Goal: Find contact information: Find contact information

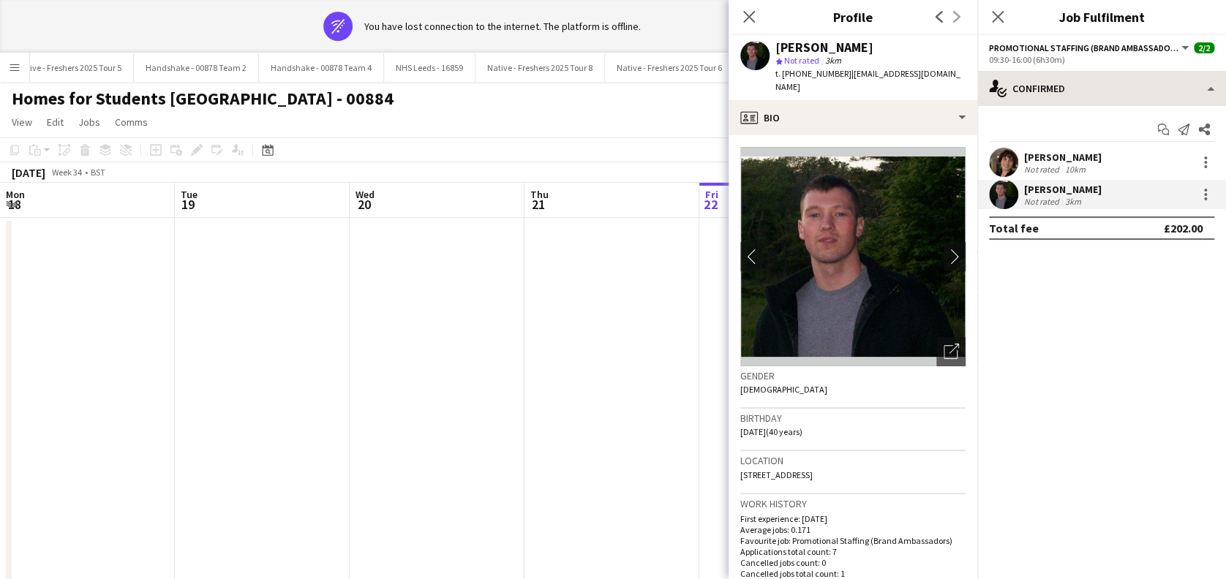
scroll to position [0, 503]
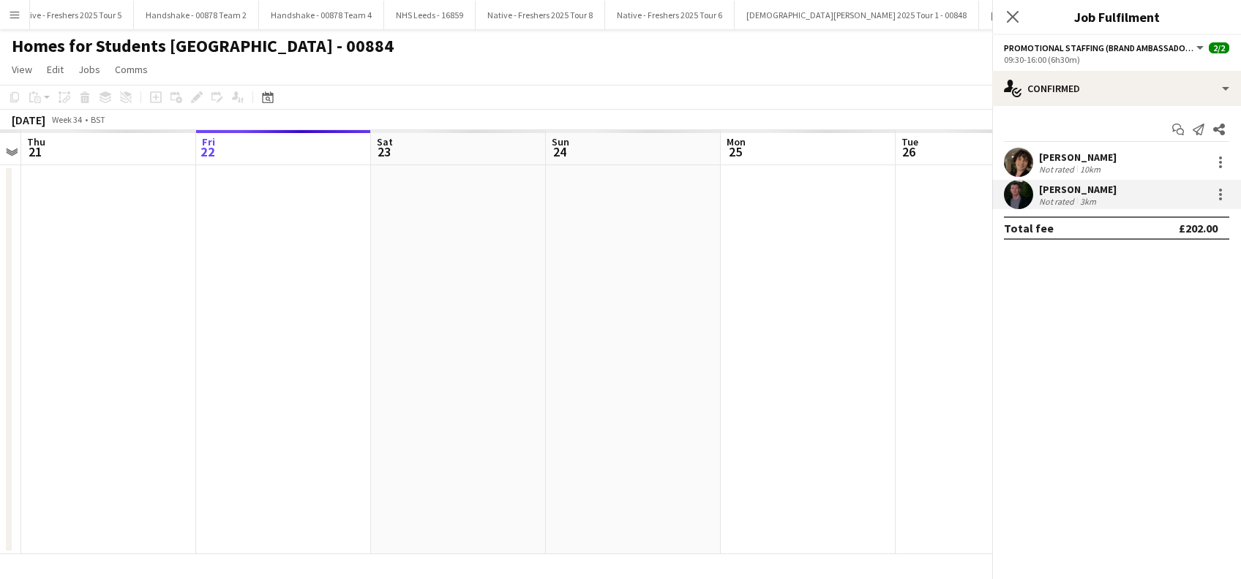
click at [998, 18] on div "Close pop-in" at bounding box center [1012, 17] width 41 height 34
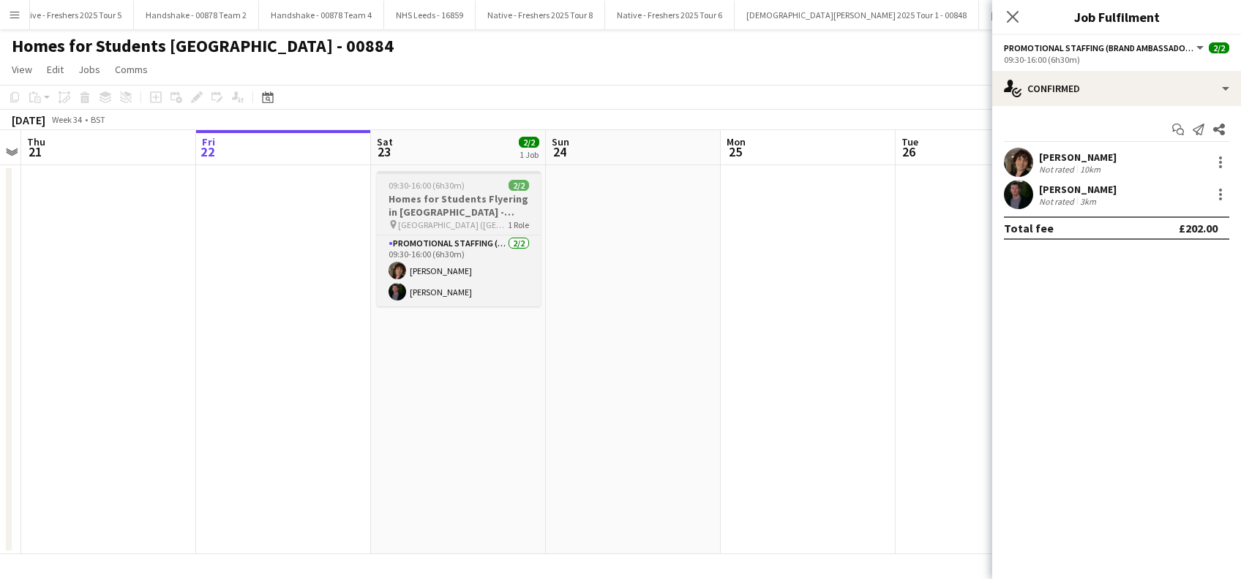
click at [451, 214] on h3 "Homes for Students Flyering in [GEOGRAPHIC_DATA] - 00884" at bounding box center [459, 205] width 164 height 26
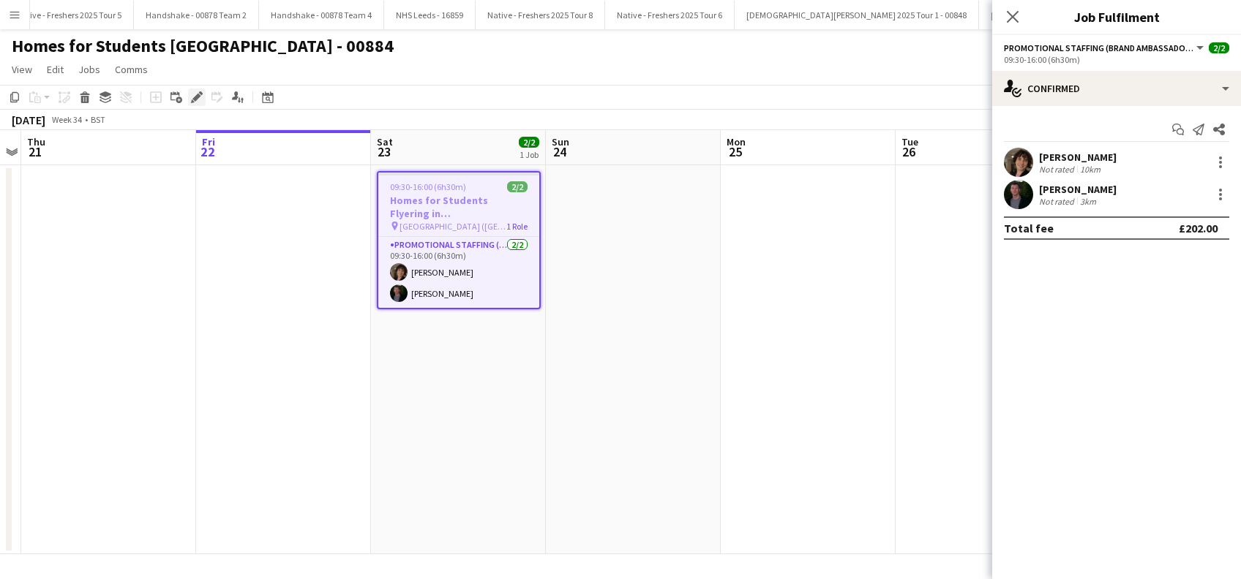
click at [201, 96] on icon "Edit" at bounding box center [197, 97] width 12 height 12
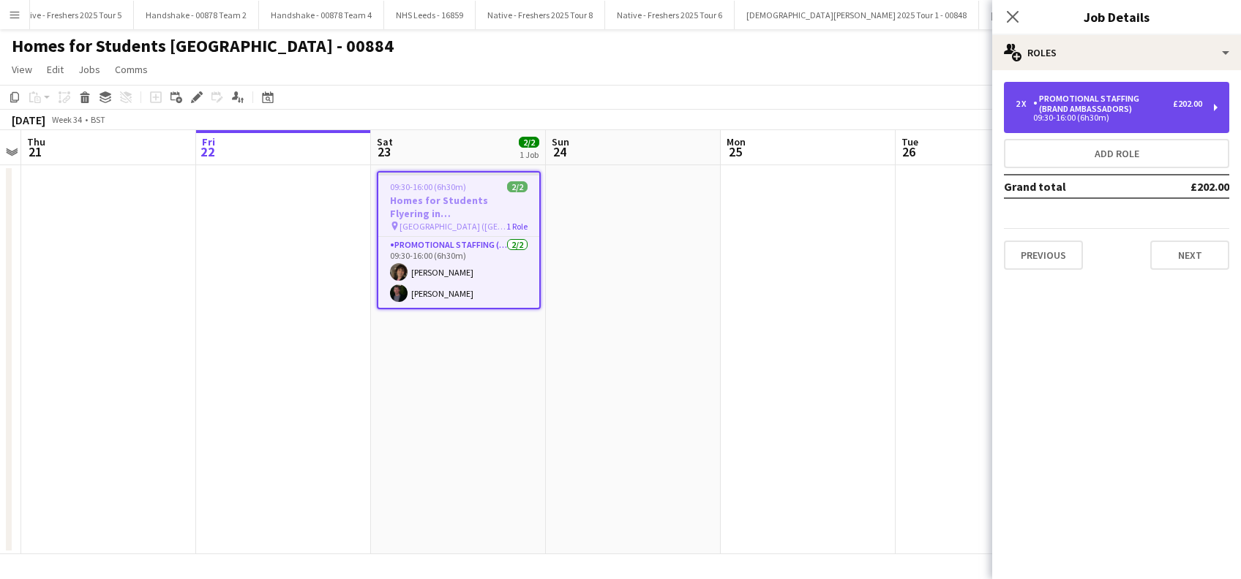
click at [1139, 115] on div "09:30-16:00 (6h30m)" at bounding box center [1108, 117] width 187 height 7
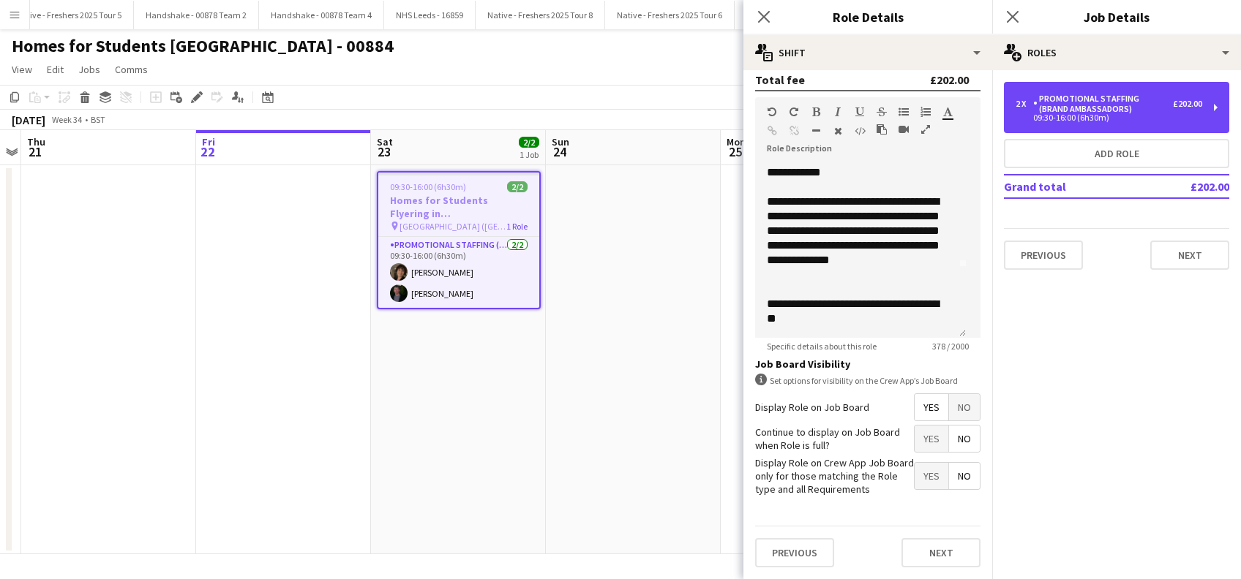
scroll to position [423, 0]
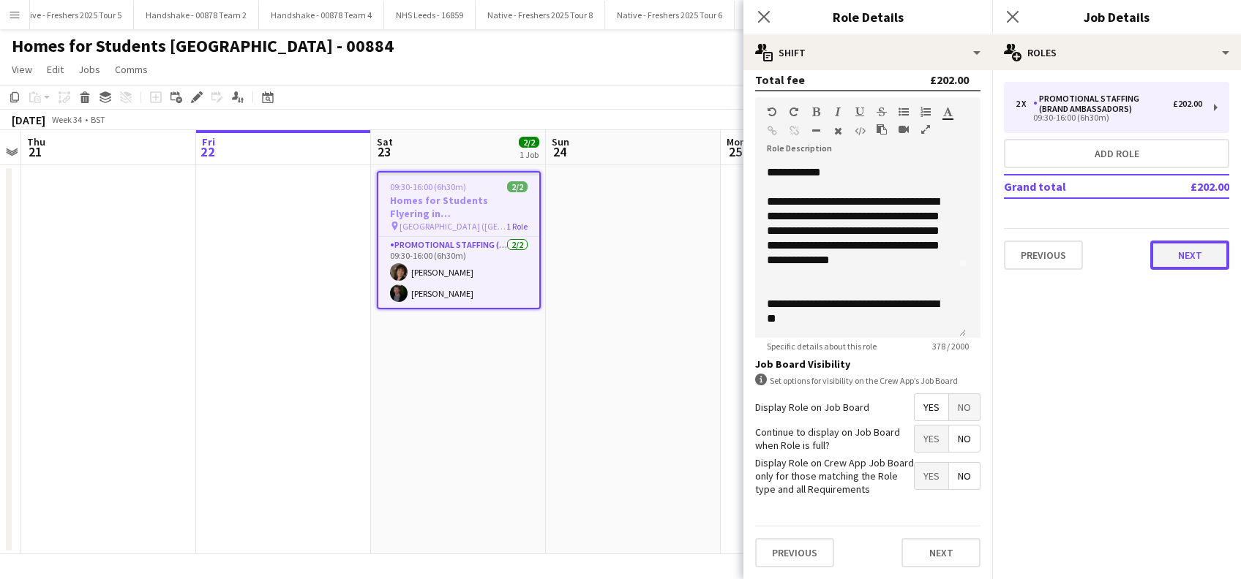
click at [1190, 263] on button "Next" at bounding box center [1189, 255] width 79 height 29
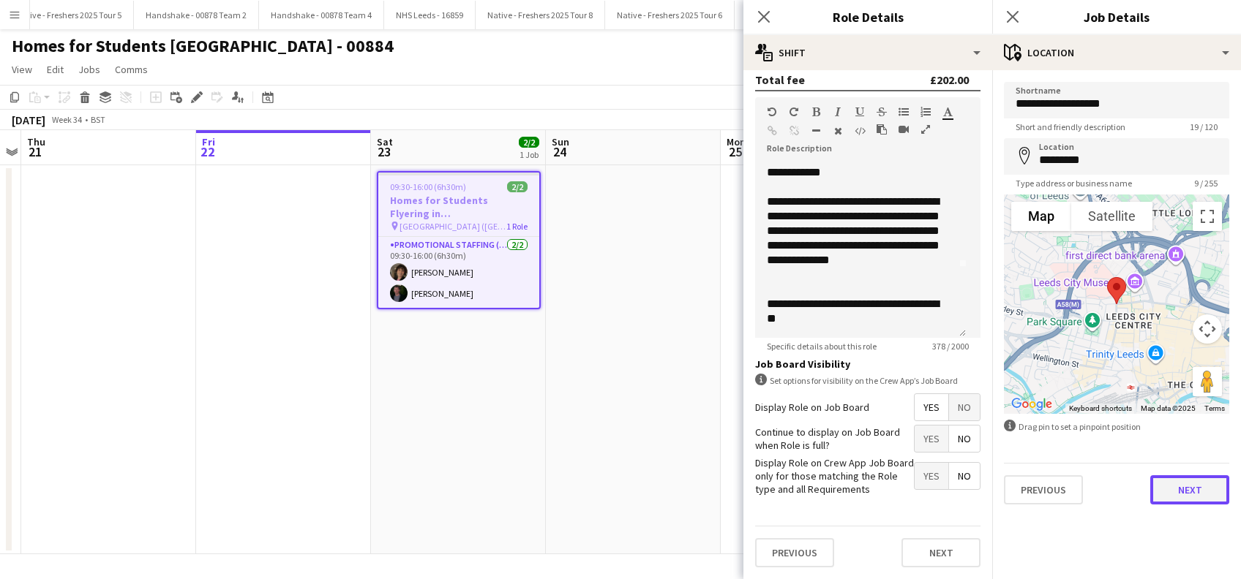
click at [1171, 487] on button "Next" at bounding box center [1189, 490] width 79 height 29
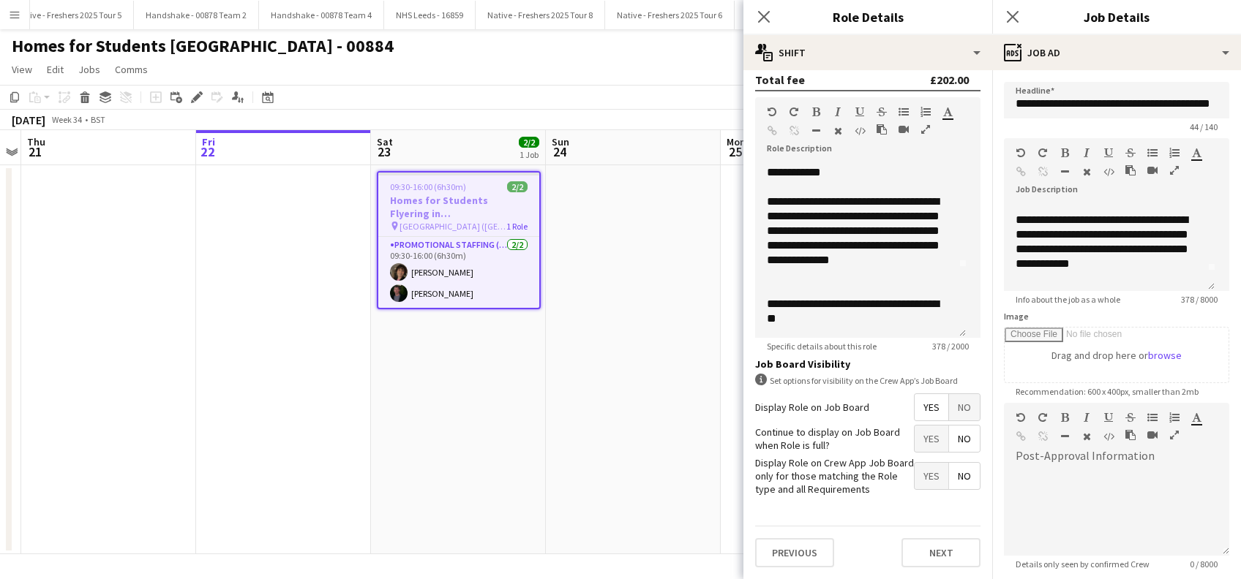
scroll to position [0, 0]
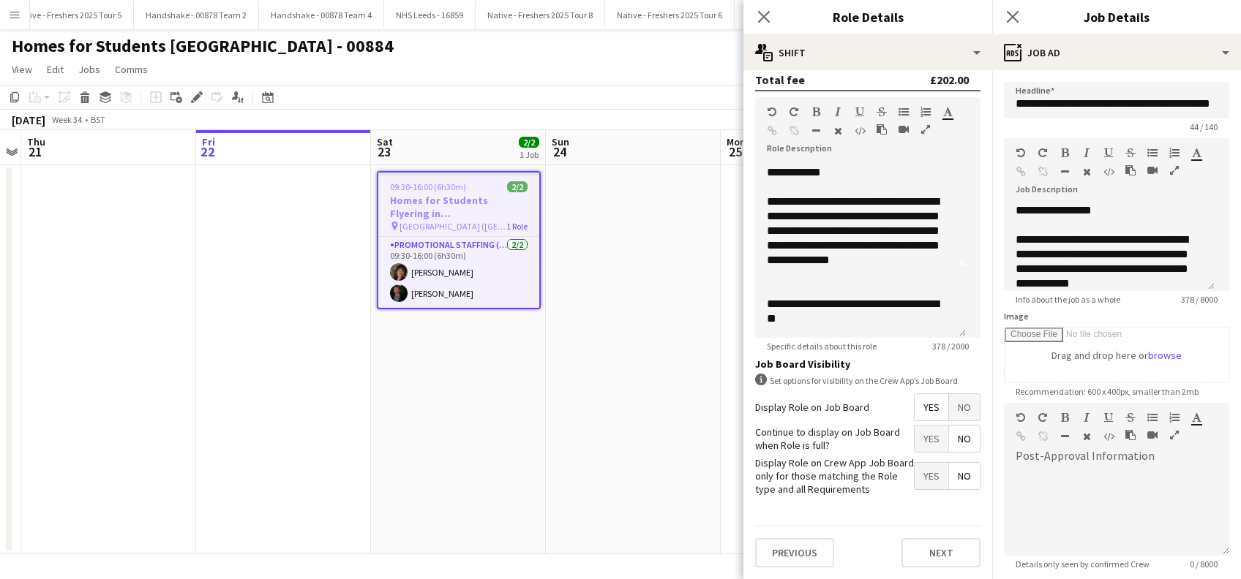
click at [1013, 15] on icon "Close pop-in" at bounding box center [1013, 17] width 12 height 12
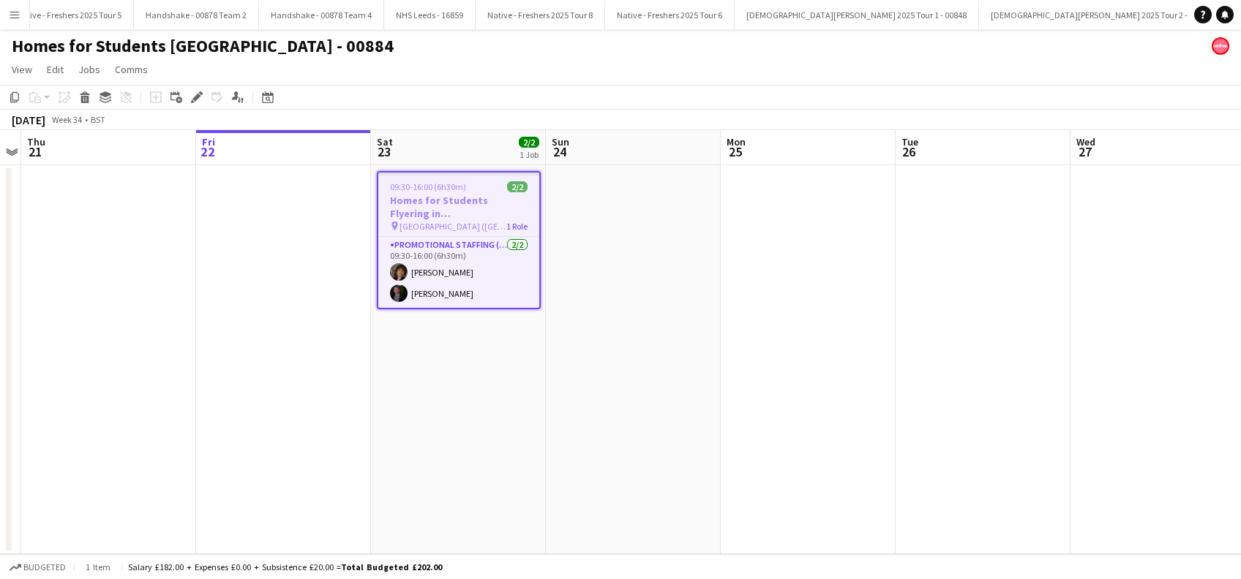
click at [705, 448] on app-date-cell at bounding box center [633, 359] width 175 height 389
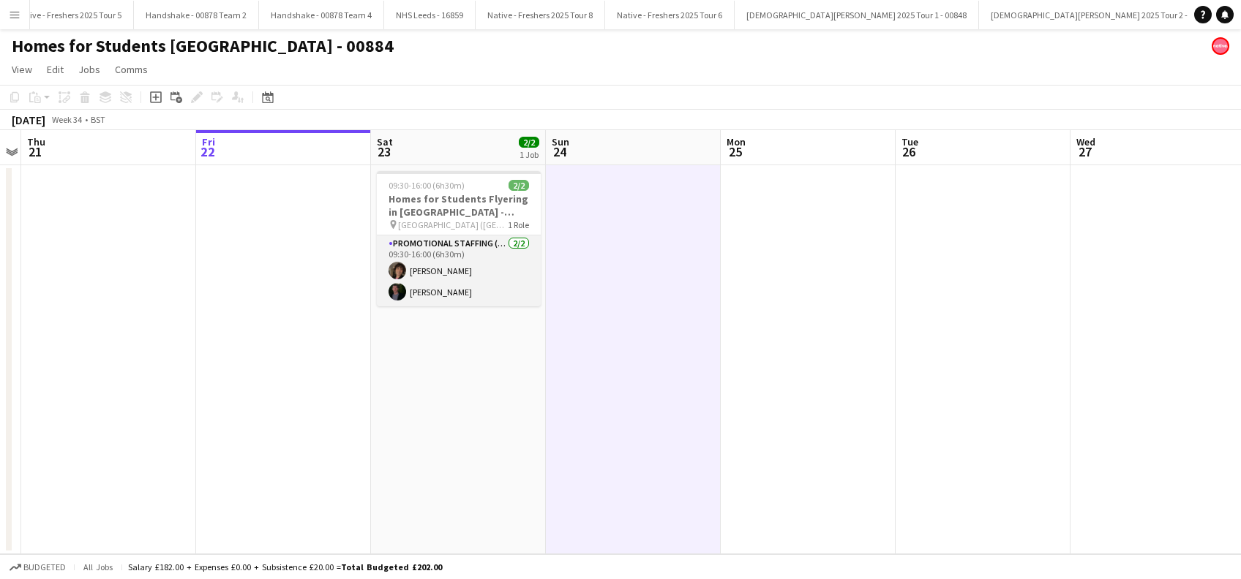
click at [443, 269] on app-card-role "Promotional Staffing (Brand Ambassadors) [DATE] 09:30-16:00 (6h30m) [PERSON_NAM…" at bounding box center [459, 271] width 164 height 71
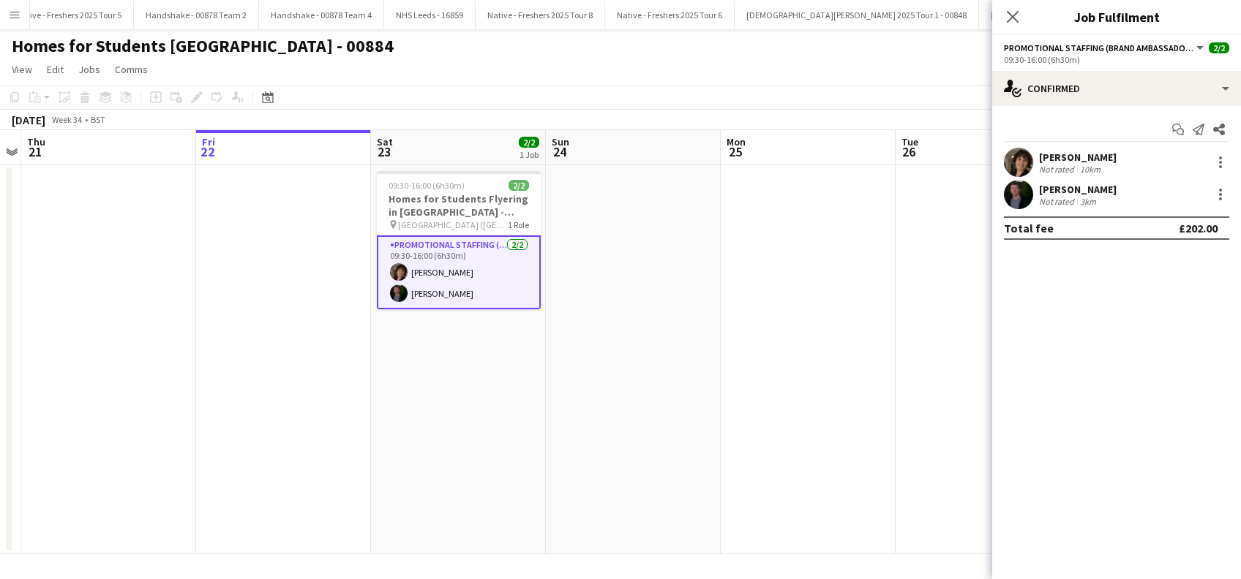
click at [1086, 153] on div "[PERSON_NAME]" at bounding box center [1078, 157] width 78 height 13
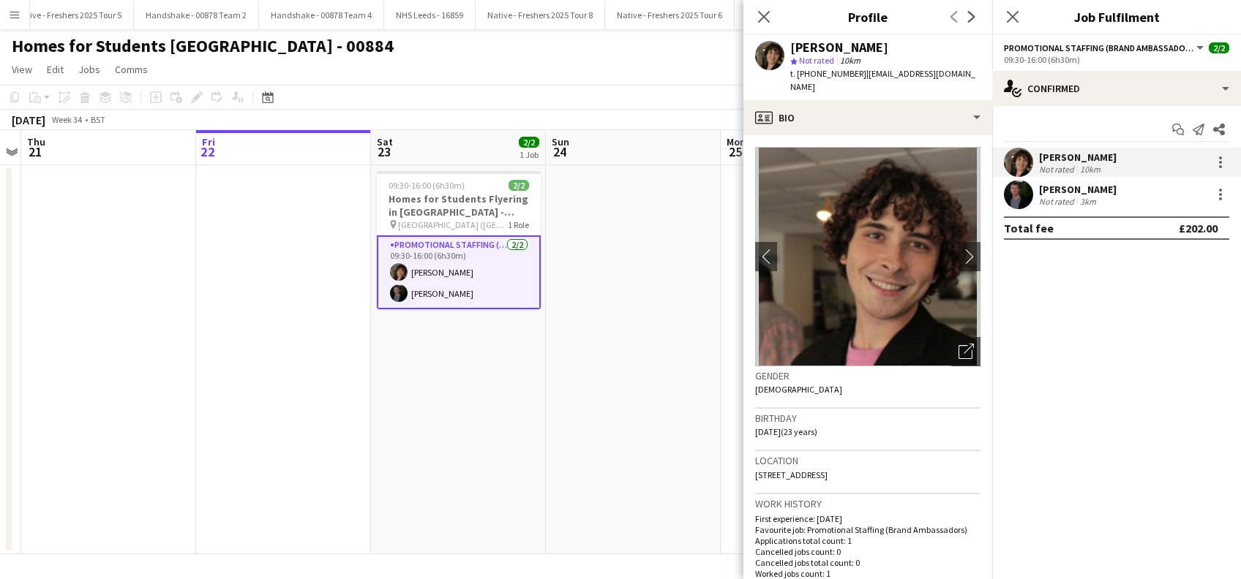
drag, startPoint x: 983, startPoint y: 67, endPoint x: 931, endPoint y: 76, distance: 52.1
click at [931, 76] on div "[PERSON_NAME] star Not rated 10km t. [PHONE_NUMBER] | [EMAIL_ADDRESS][DOMAIN_NA…" at bounding box center [867, 67] width 249 height 65
drag, startPoint x: 931, startPoint y: 76, endPoint x: 922, endPoint y: 51, distance: 26.6
click at [922, 51] on div "[PERSON_NAME]" at bounding box center [885, 47] width 190 height 13
drag, startPoint x: 974, startPoint y: 78, endPoint x: 860, endPoint y: 75, distance: 114.2
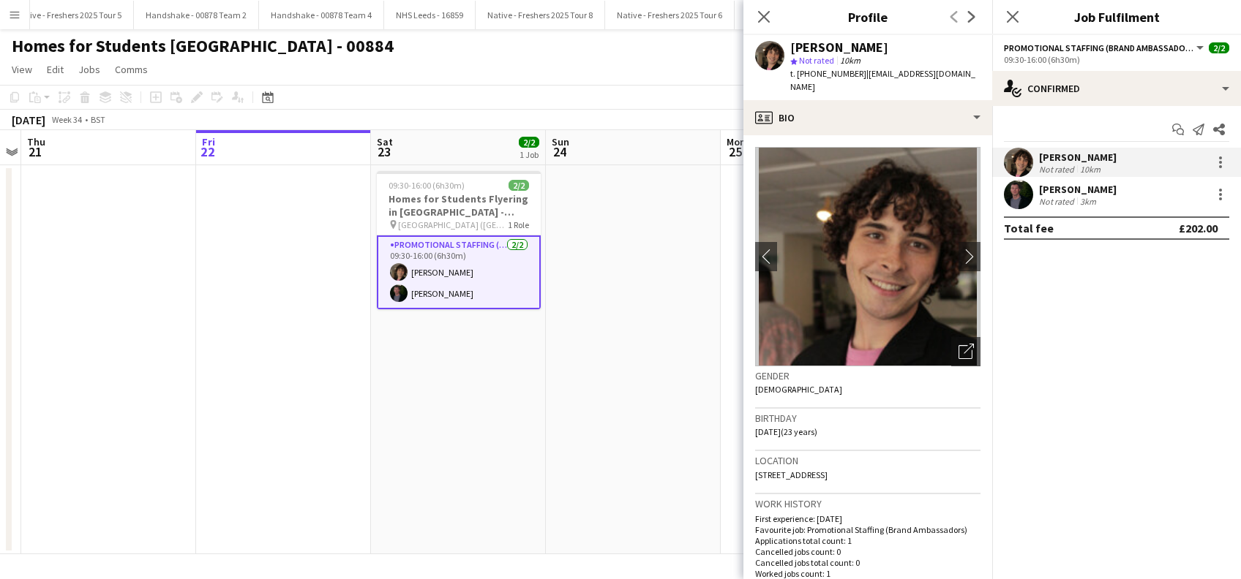
click at [860, 75] on div "[PERSON_NAME] star Not rated 10km t. [PHONE_NUMBER] | [EMAIL_ADDRESS][DOMAIN_NA…" at bounding box center [867, 67] width 249 height 65
copy span "[EMAIL_ADDRESS][DOMAIN_NAME]"
click at [1062, 189] on div "[PERSON_NAME]" at bounding box center [1078, 189] width 78 height 13
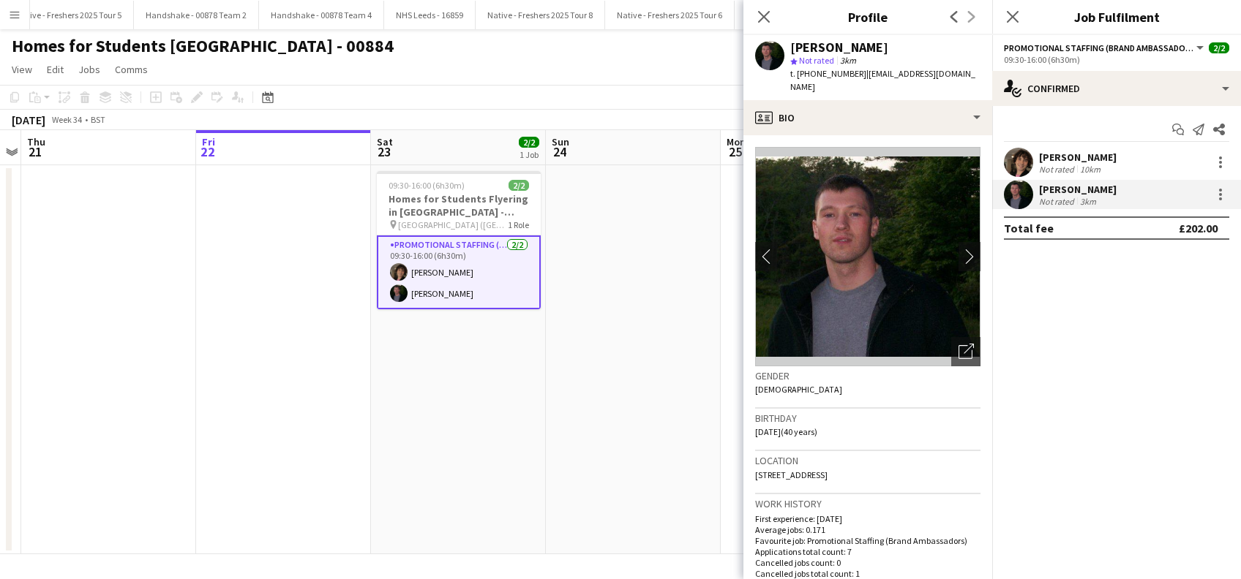
drag, startPoint x: 804, startPoint y: 89, endPoint x: 860, endPoint y: 72, distance: 59.0
click at [860, 72] on div "t. [PHONE_NUMBER] | [EMAIL_ADDRESS][DOMAIN_NAME]" at bounding box center [885, 80] width 190 height 26
copy span "[EMAIL_ADDRESS][DOMAIN_NAME]"
